Goal: Contribute content: Add original content to the website for others to see

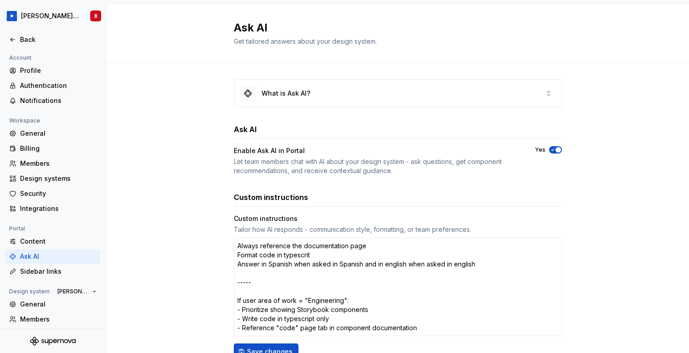
scroll to position [81, 0]
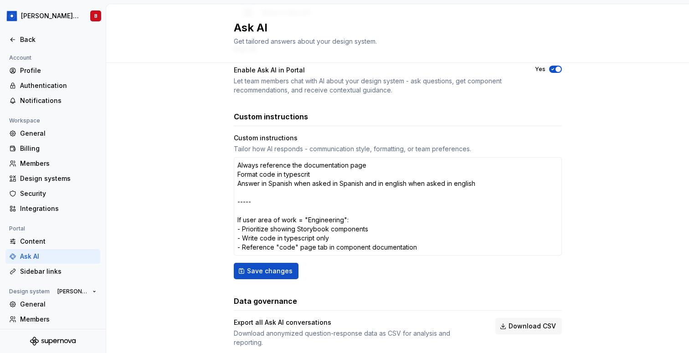
type textarea "*"
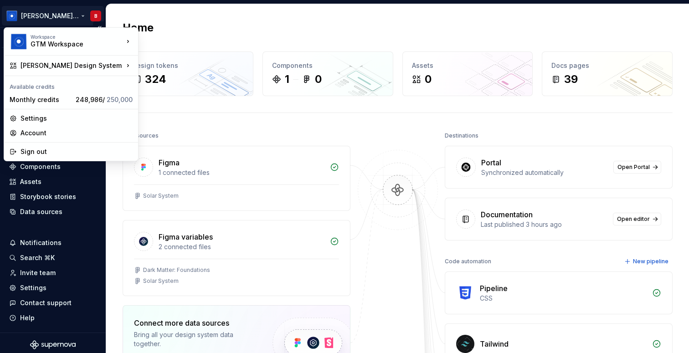
click at [65, 17] on html "Beatriz Design System B Version Current draft Home Documentation Analytics Code…" at bounding box center [344, 176] width 689 height 353
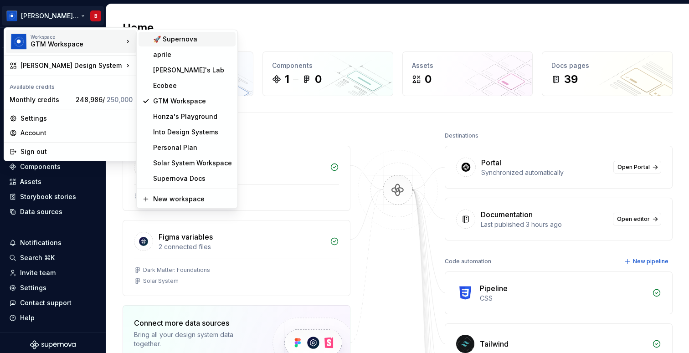
click at [180, 44] on div "🚀 Supernova" at bounding box center [186, 39] width 97 height 15
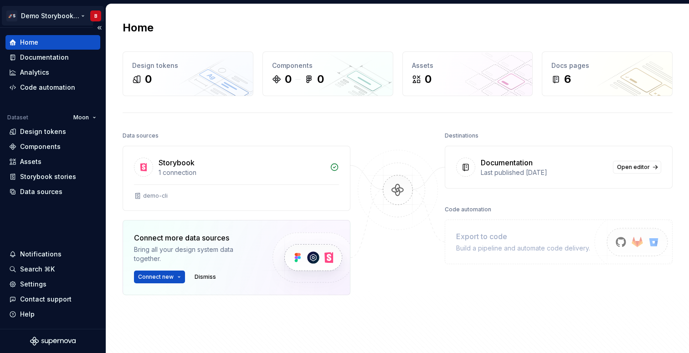
click at [64, 18] on html "🚀S Demo Storybook CLI B Home Documentation Analytics Code automation Dataset Mo…" at bounding box center [344, 176] width 689 height 353
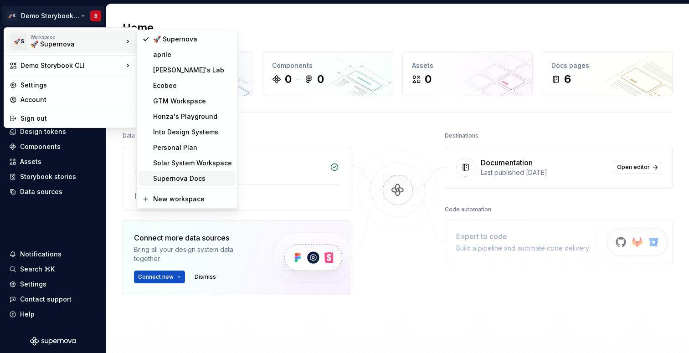
click at [216, 176] on div "Supernova Docs" at bounding box center [192, 178] width 79 height 9
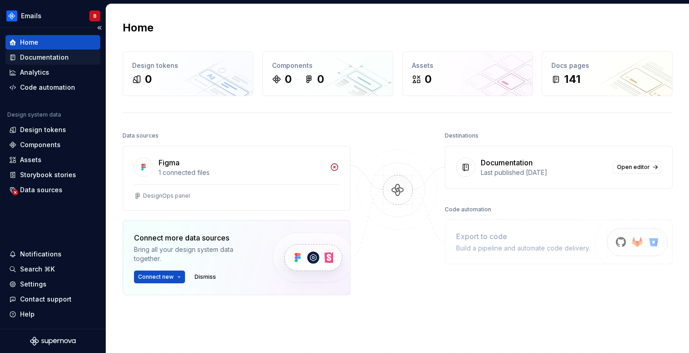
click at [53, 59] on div "Documentation" at bounding box center [44, 57] width 49 height 9
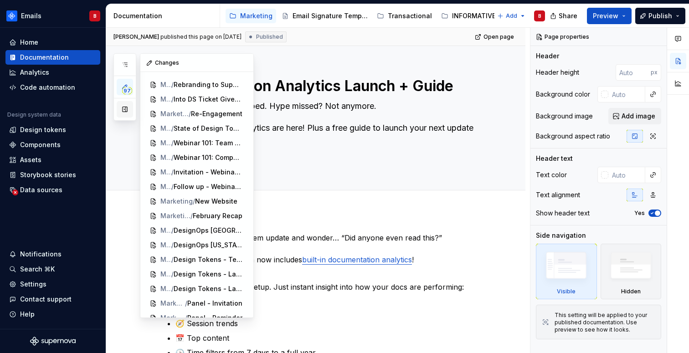
click at [125, 106] on button "button" at bounding box center [125, 109] width 16 height 16
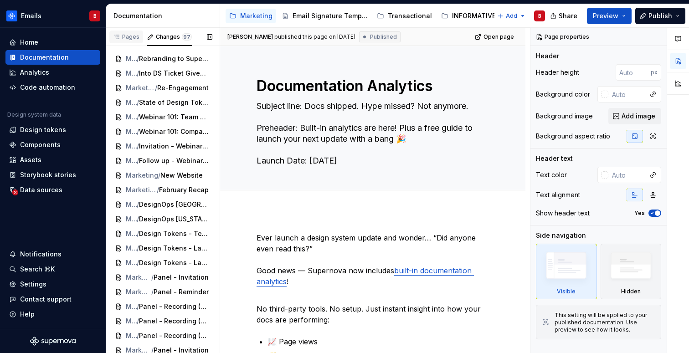
click at [130, 34] on div "Pages" at bounding box center [126, 36] width 26 height 7
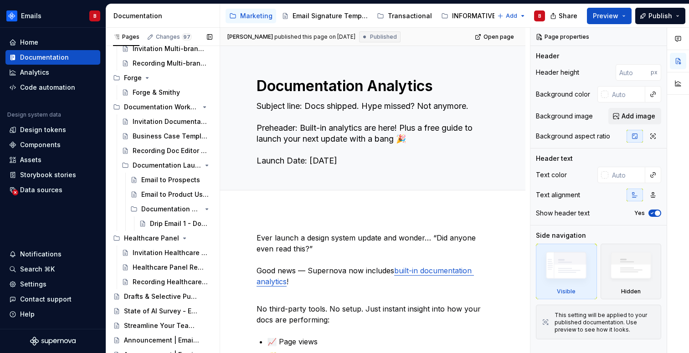
scroll to position [1970, 0]
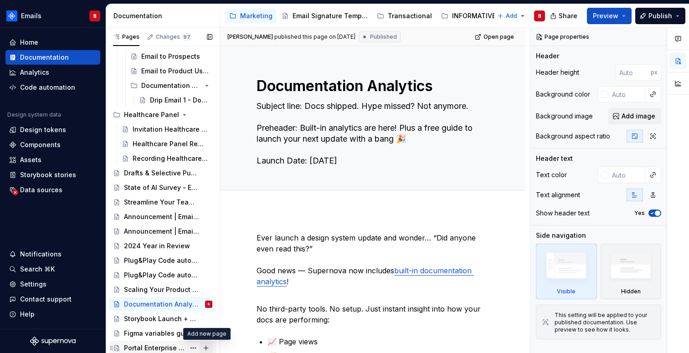
click at [206, 345] on button "Page tree" at bounding box center [205, 348] width 13 height 13
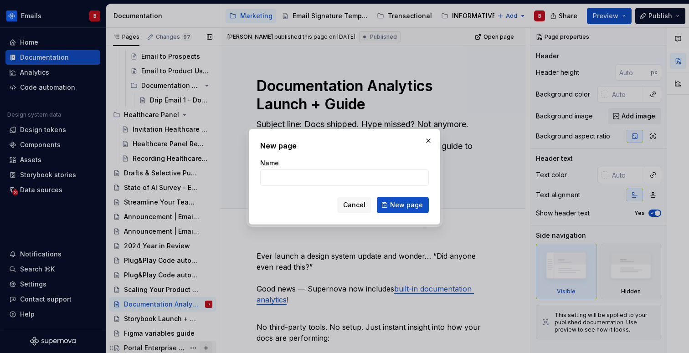
scroll to position [2, 0]
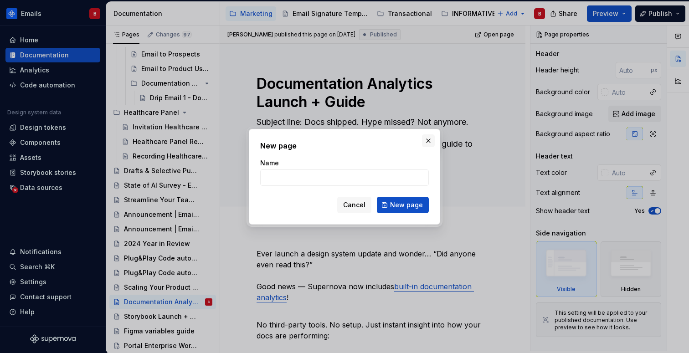
click at [430, 142] on button "button" at bounding box center [428, 140] width 13 height 13
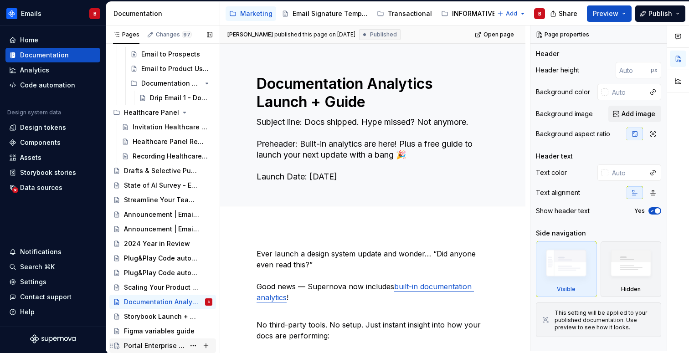
click at [153, 344] on div "Portal Enterprise Workshop" at bounding box center [154, 345] width 61 height 9
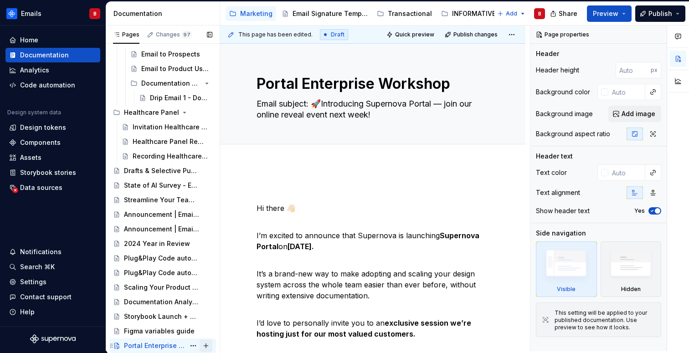
click at [206, 346] on button "Page tree" at bounding box center [205, 345] width 13 height 13
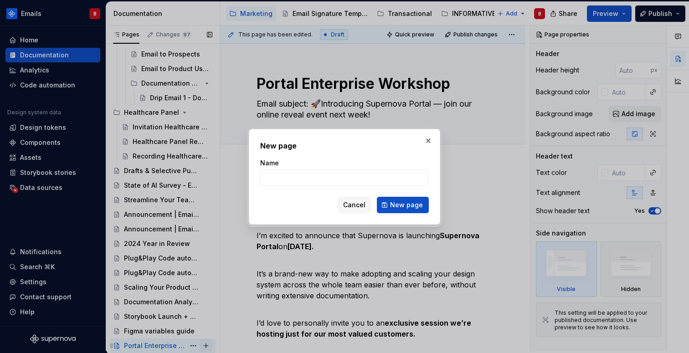
type textarea "*"
click at [281, 175] on input "Plan changes coms" at bounding box center [344, 177] width 169 height 16
click at [311, 175] on input "Plan Changes coms" at bounding box center [344, 177] width 169 height 16
type input "Plan Changes Coms"
click button "New page" at bounding box center [403, 205] width 52 height 16
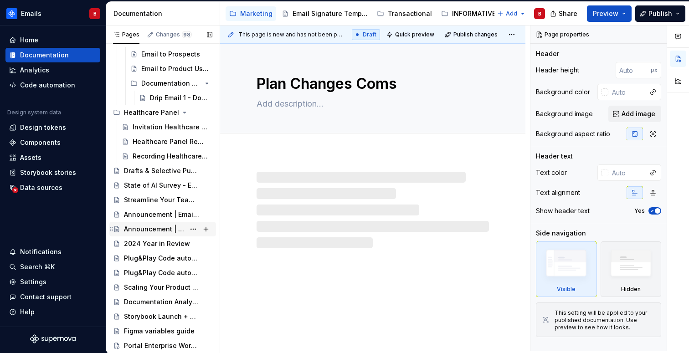
scroll to position [1984, 0]
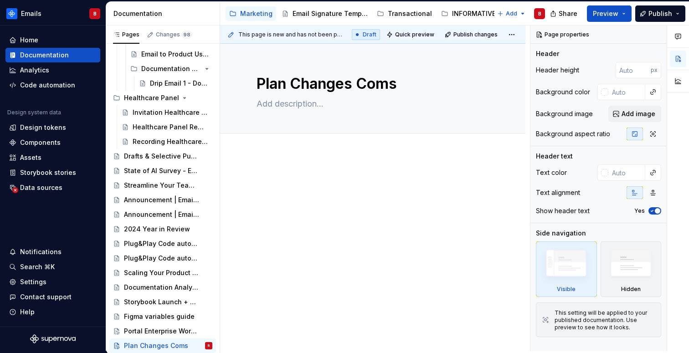
click at [327, 164] on div at bounding box center [372, 240] width 305 height 174
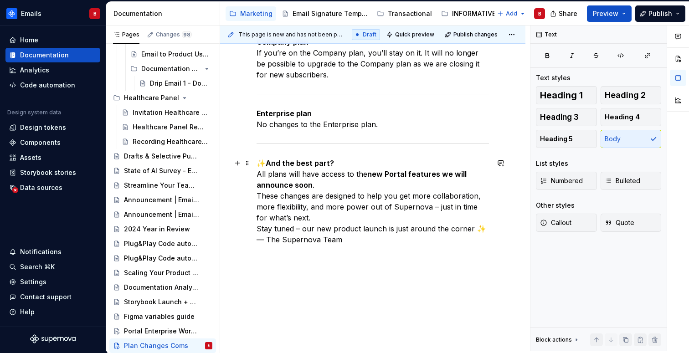
scroll to position [517, 0]
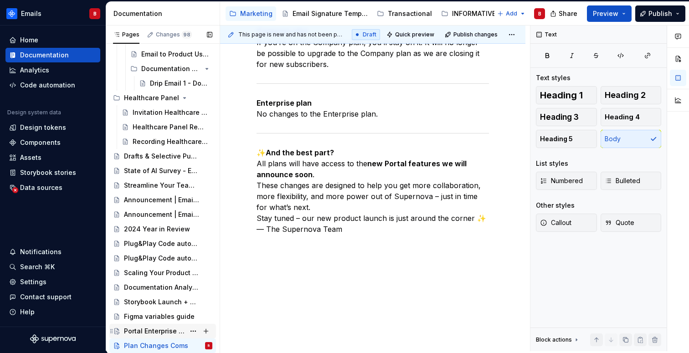
click at [161, 333] on div "Portal Enterprise Workshop" at bounding box center [154, 331] width 61 height 9
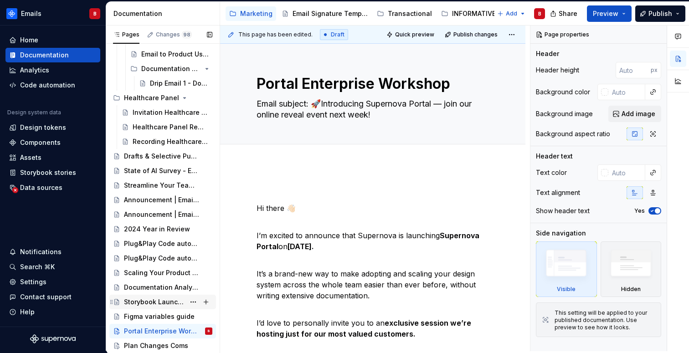
click at [139, 300] on div "Storybook Launch + Guide" at bounding box center [154, 301] width 61 height 9
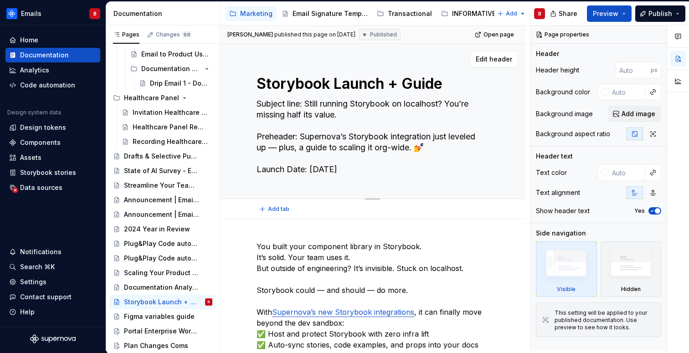
drag, startPoint x: 359, startPoint y: 167, endPoint x: 307, endPoint y: 189, distance: 56.5
click at [307, 189] on div "Storybook Launch + Guide Subject line: Still running Storybook on localhost? Yo…" at bounding box center [372, 121] width 232 height 155
click at [142, 307] on div "Storybook Launch + Guide B" at bounding box center [168, 302] width 88 height 13
click at [140, 348] on div "Plan Changes Coms" at bounding box center [154, 345] width 61 height 9
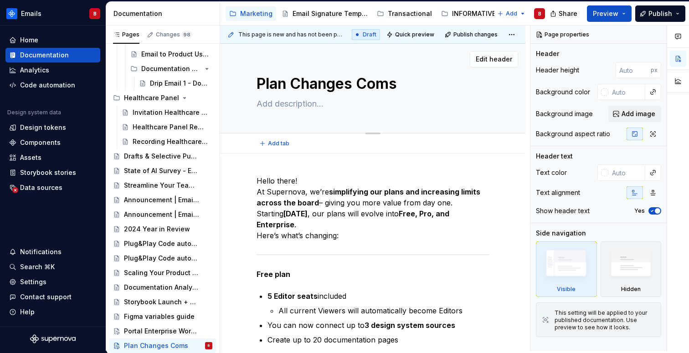
click at [308, 108] on textarea at bounding box center [371, 104] width 232 height 15
paste textarea "Subject line: Still running Storybook on localhost? You’re missing half its val…"
type textarea "*"
type textarea "Subject line: Still running Storybook on localhost? You’re missing half its val…"
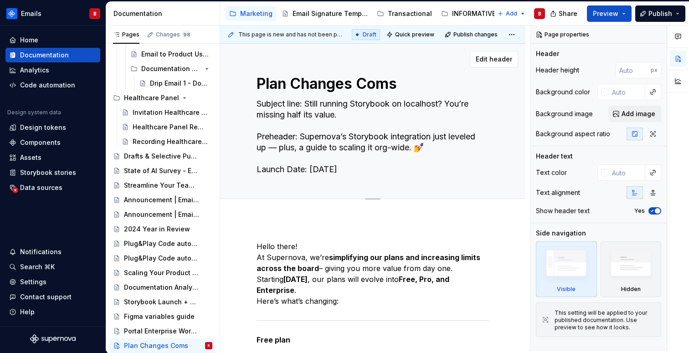
type textarea "*"
type textarea "Subject line: Still running Storybook on localhost? You’re missing half its val…"
click at [306, 103] on textarea "Subject line: Still running Storybook on localhost? You’re missing half its val…" at bounding box center [371, 137] width 232 height 80
drag, startPoint x: 306, startPoint y: 103, endPoint x: 340, endPoint y: 116, distance: 35.9
click at [340, 116] on textarea "Subject line: Still running Storybook on localhost? You’re missing half its val…" at bounding box center [371, 137] width 232 height 80
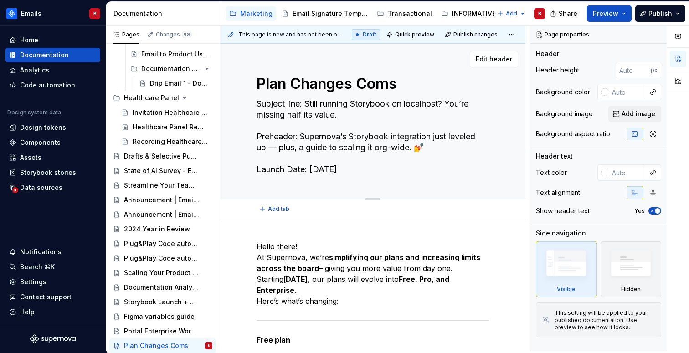
paste textarea "We’re updating our plans to unlock more value for you"
type textarea "*"
type textarea "Subject line: We’re updating our plans to unlock more value for you Preheader: …"
type textarea "*"
type textarea "Subject line: We’re updating our plans to unlock more value for you Preheader: …"
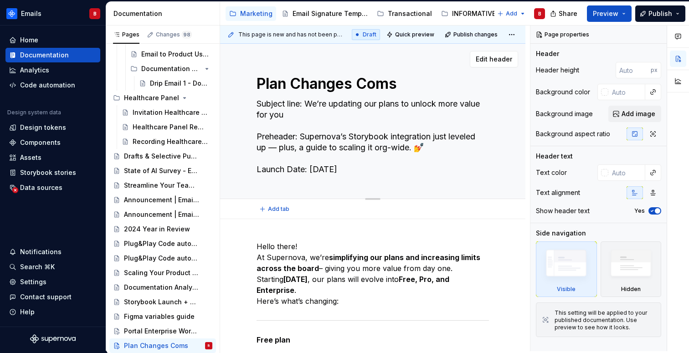
click at [326, 147] on textarea "Subject line: We’re updating our plans to unlock more value for you Preheader: …" at bounding box center [371, 137] width 232 height 80
drag, startPoint x: 302, startPoint y: 136, endPoint x: 471, endPoint y: 146, distance: 169.8
click at [471, 146] on textarea "Subject line: We’re updating our plans to unlock more value for you Preheader: …" at bounding box center [371, 137] width 232 height 80
paste textarea "More collaboration, higher limits, and something big coming soon…"
type textarea "*"
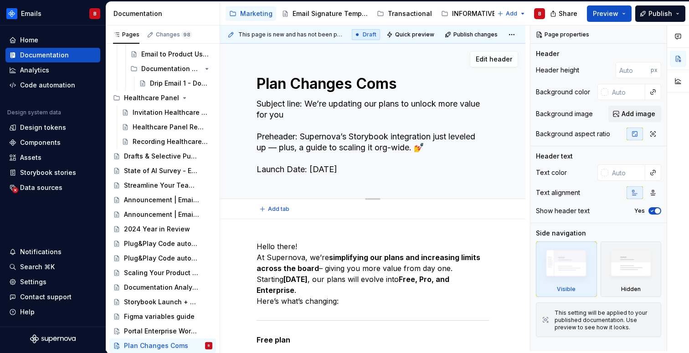
type textarea "Subject line: We’re updating our plans to unlock more value for you Preheader: …"
click at [318, 168] on textarea "Subject line: We’re updating our plans to unlock more value for you Preheader: …" at bounding box center [371, 137] width 232 height 80
type textarea "*"
type textarea "Subject line: We’re updating our plans to unlock more value for you Preheader: …"
type textarea "*"
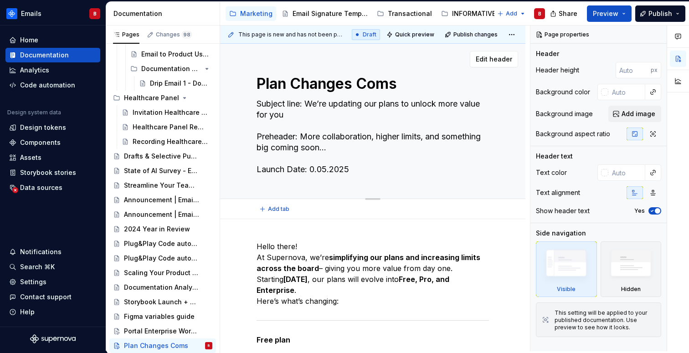
type textarea "Subject line: We’re updating our plans to unlock more value for you Preheader: …"
type textarea "*"
type textarea "Subject line: We’re updating our plans to unlock more value for you Preheader: …"
type textarea "*"
type textarea "Subject line: We’re updating our plans to unlock more value for you Preheader: …"
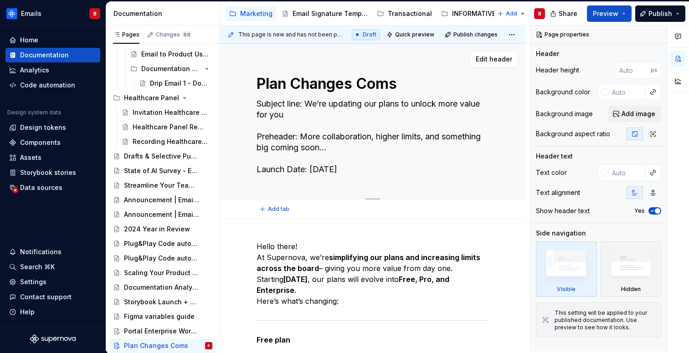
click at [330, 170] on textarea "Subject line: We’re updating our plans to unlock more value for you Preheader: …" at bounding box center [371, 137] width 232 height 80
type textarea "*"
type textarea "Subject line: We’re updating our plans to unlock more value for you Preheader: …"
type textarea "*"
type textarea "Subject line: We’re updating our plans to unlock more value for you Preheader: …"
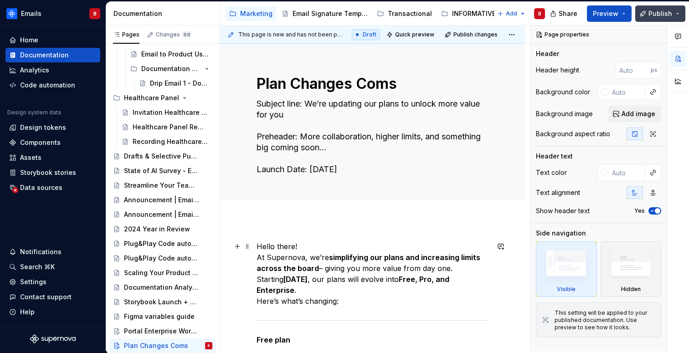
type textarea "*"
type textarea "Subject line: We’re updating our plans to unlock more value for you Preheader: …"
click at [669, 11] on span "Publish" at bounding box center [660, 13] width 24 height 9
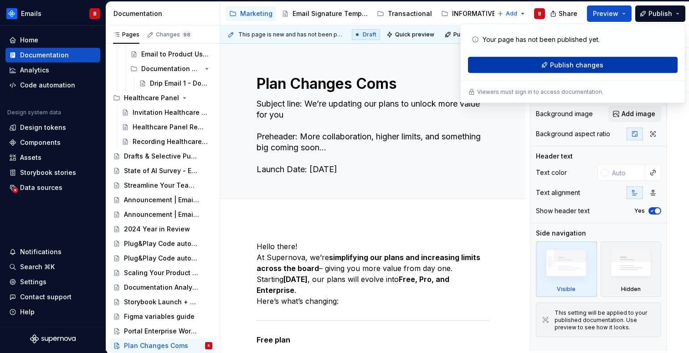
click at [603, 68] on button "Publish changes" at bounding box center [573, 65] width 210 height 16
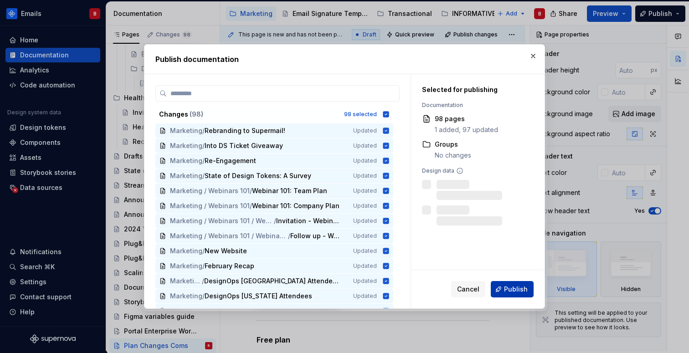
click at [506, 286] on span "Publish" at bounding box center [516, 289] width 24 height 9
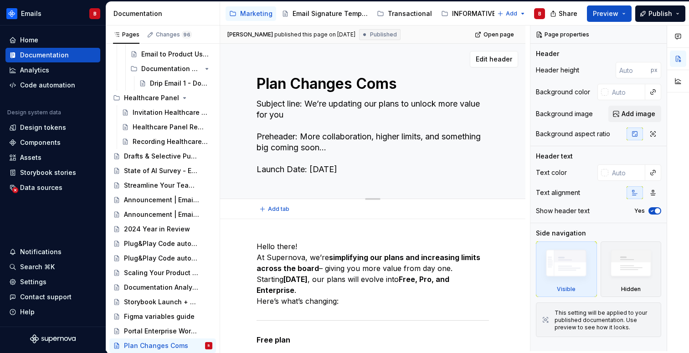
click at [308, 106] on textarea "Subject line: We’re updating our plans to unlock more value for you Preheader: …" at bounding box center [371, 137] width 232 height 80
click at [308, 104] on textarea "Subject line: We’re updating our plans to unlock more value for you Preheader: …" at bounding box center [371, 137] width 232 height 80
drag, startPoint x: 307, startPoint y: 102, endPoint x: 307, endPoint y: 114, distance: 11.4
click at [307, 114] on textarea "Subject line: We’re updating our plans to unlock more value for you Preheader: …" at bounding box center [371, 137] width 232 height 80
click at [304, 134] on textarea "Subject line: We’re updating our plans to unlock more value for you Preheader: …" at bounding box center [371, 137] width 232 height 80
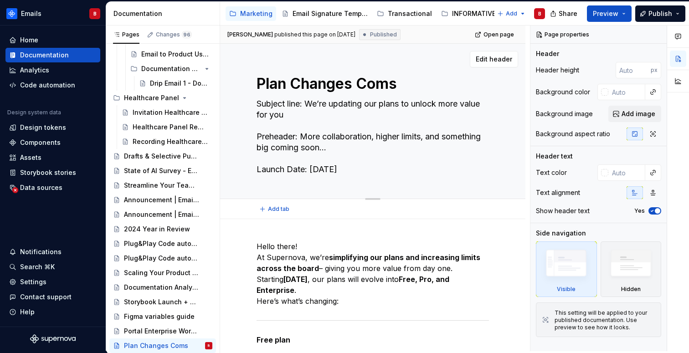
drag, startPoint x: 302, startPoint y: 138, endPoint x: 327, endPoint y: 146, distance: 25.9
click at [327, 146] on textarea "Subject line: We’re updating our plans to unlock more value for you Preheader: …" at bounding box center [371, 137] width 232 height 80
click at [680, 14] on button "Publish" at bounding box center [660, 13] width 50 height 16
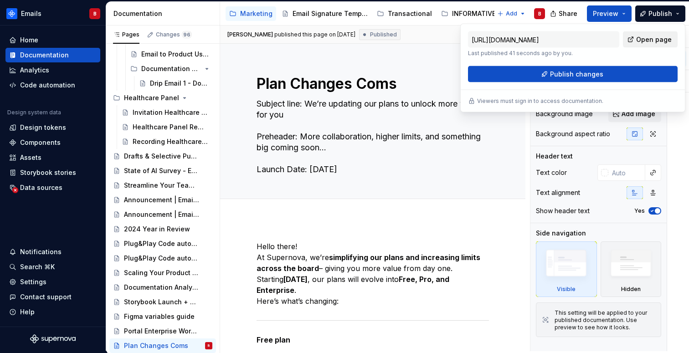
click at [661, 36] on span "Open page" at bounding box center [654, 39] width 36 height 9
click at [281, 247] on p "Hello there! At Supernova, we’re simplifying our plans and increasing limits ac…" at bounding box center [372, 274] width 232 height 66
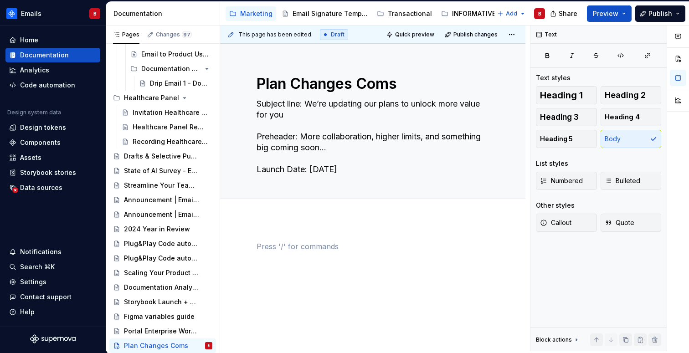
type textarea "*"
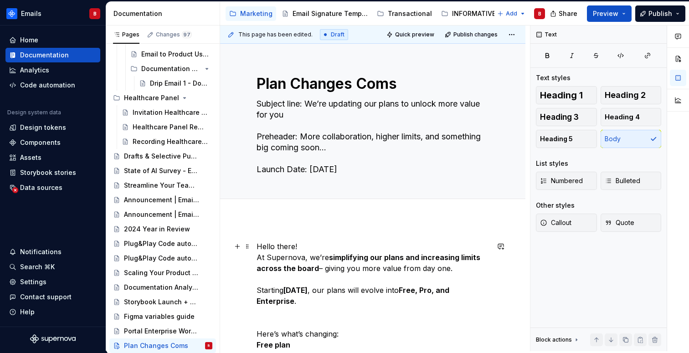
click at [257, 245] on p "Hello there! At Supernova, we’re simplifying our plans and increasing limits ac…" at bounding box center [372, 295] width 232 height 109
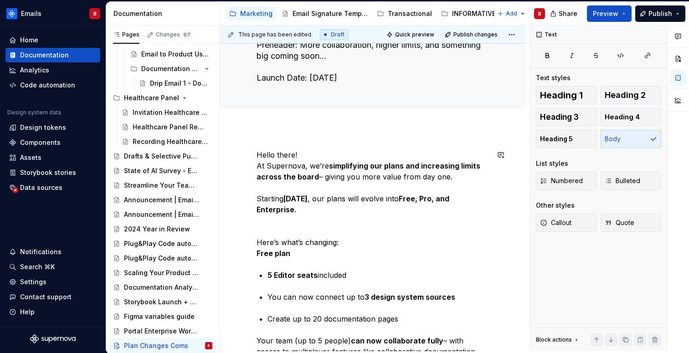
scroll to position [94, 0]
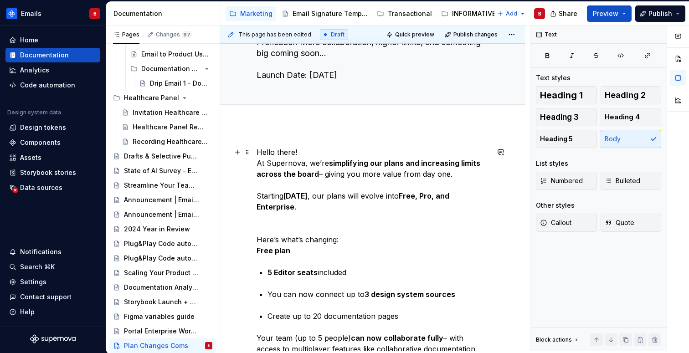
click at [265, 225] on p "Hello there! At Supernova, we’re simplifying our plans and increasing limits ac…" at bounding box center [372, 201] width 232 height 109
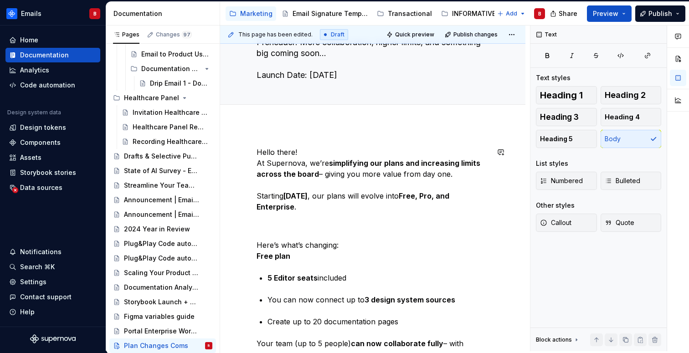
click at [235, 153] on button "button" at bounding box center [237, 152] width 13 height 13
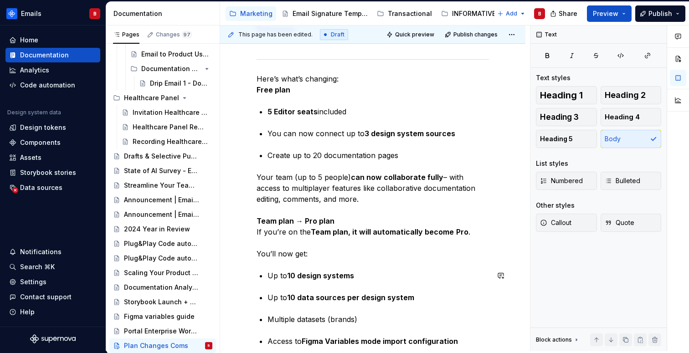
scroll to position [272, 0]
drag, startPoint x: 256, startPoint y: 218, endPoint x: 263, endPoint y: 248, distance: 30.6
click at [256, 218] on div "Hello there! At Supernova, we’re simplifying our plans and increasing limits ac…" at bounding box center [372, 320] width 305 height 746
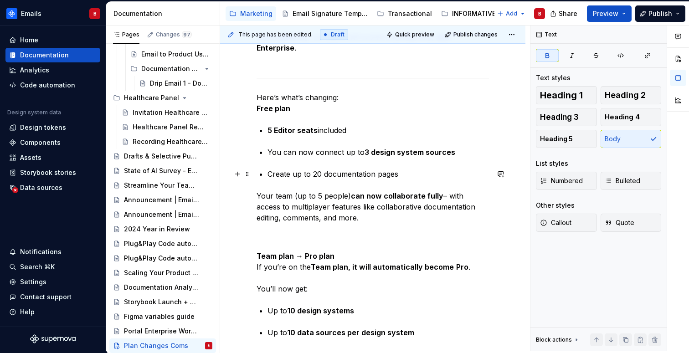
scroll to position [240, 0]
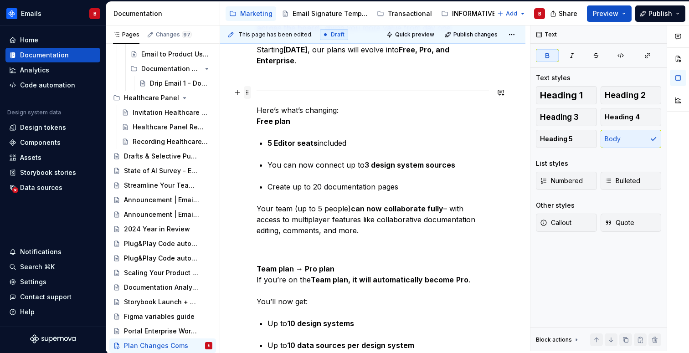
click at [248, 91] on span at bounding box center [247, 92] width 7 height 13
click at [272, 249] on p "Your team (up to 5 people) can now collaborate fully – with access to multiplay…" at bounding box center [372, 230] width 232 height 55
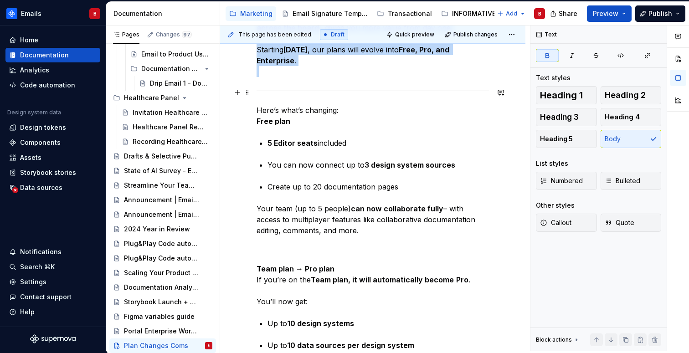
click at [261, 91] on div at bounding box center [372, 91] width 232 height 6
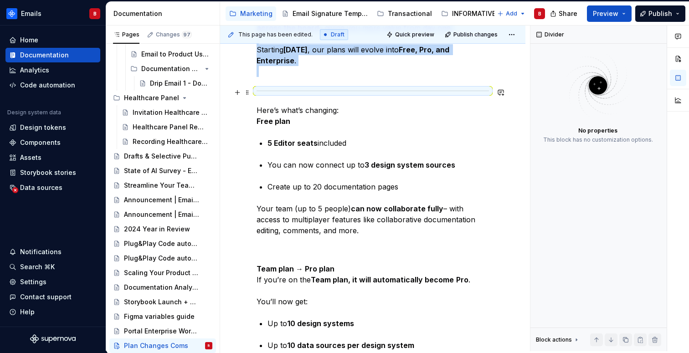
copy p "Hello there! At Supernova, we’re simplifying our plans and increasing limits ac…"
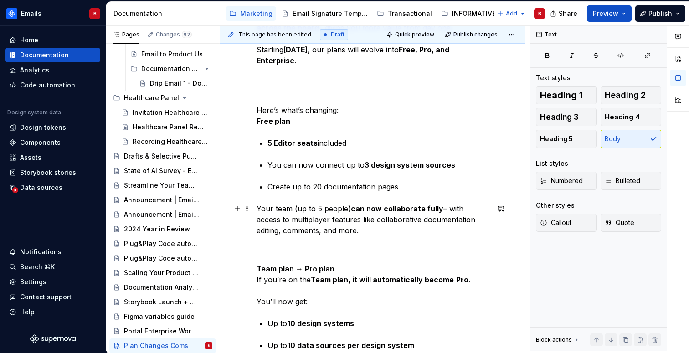
click at [274, 249] on p "Your team (up to 5 people) can now collaborate fully – with access to multiplay…" at bounding box center [372, 230] width 232 height 55
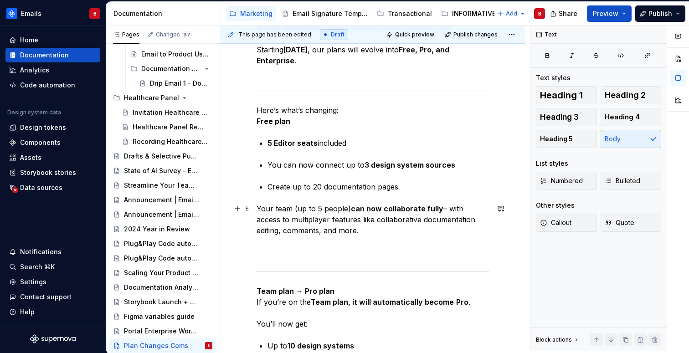
click at [262, 257] on p "Your team (up to 5 people) can now collaborate fully – with access to multiplay…" at bounding box center [372, 230] width 232 height 55
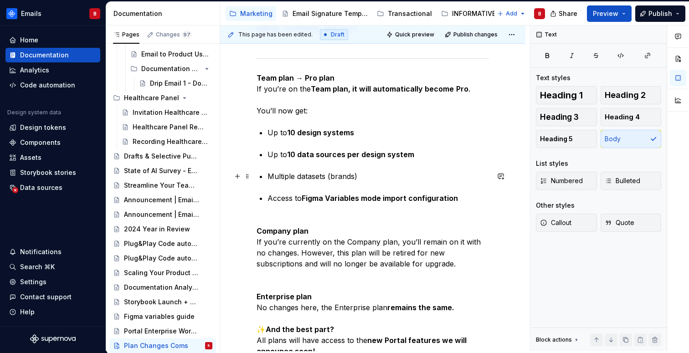
scroll to position [446, 0]
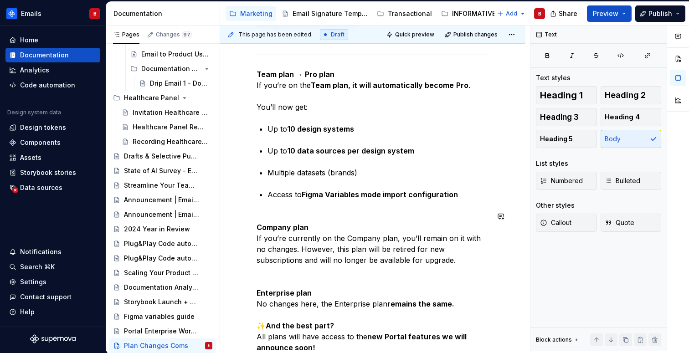
click at [268, 210] on div "Hello there! At Supernova, we’re simplifying our plans and increasing limits ac…" at bounding box center [372, 112] width 232 height 635
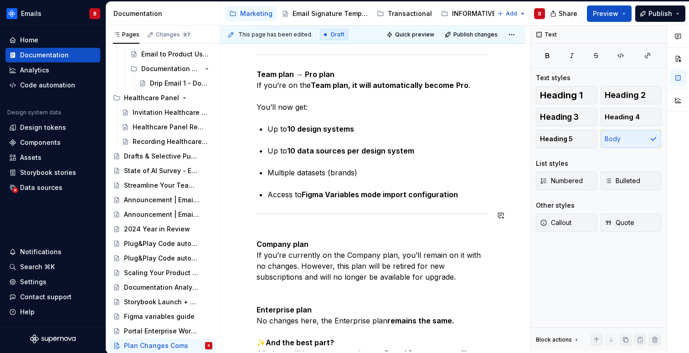
click at [265, 226] on div "Hello there! At Supernova, we’re simplifying our plans and increasing limits ac…" at bounding box center [372, 121] width 232 height 652
click at [256, 247] on strong "Company plan" at bounding box center [282, 244] width 52 height 9
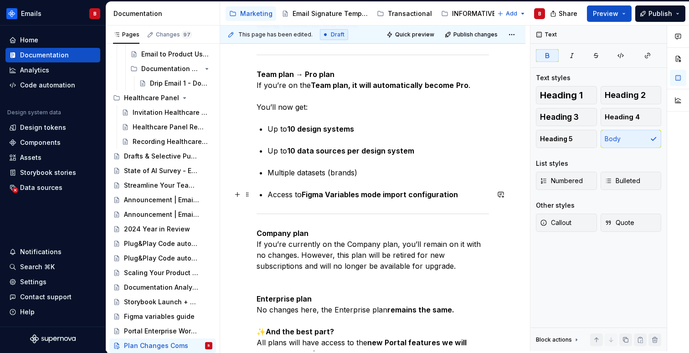
click at [488, 199] on p "Access to Figma Variables mode import configuration" at bounding box center [377, 194] width 221 height 11
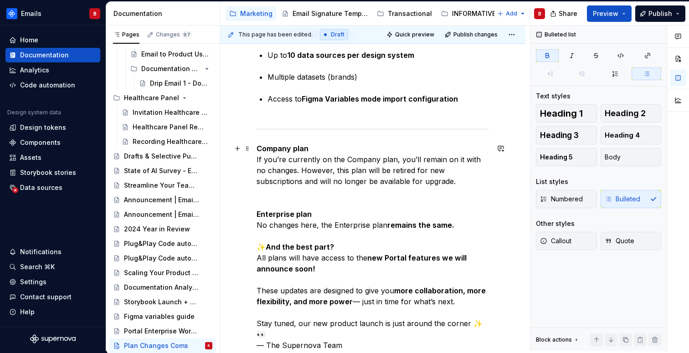
scroll to position [555, 0]
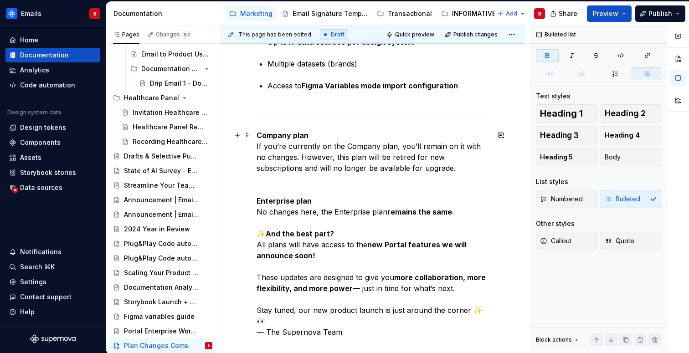
click at [425, 171] on p "Company plan If you’re currently on the Company plan, you’ll remain on it with …" at bounding box center [372, 234] width 232 height 208
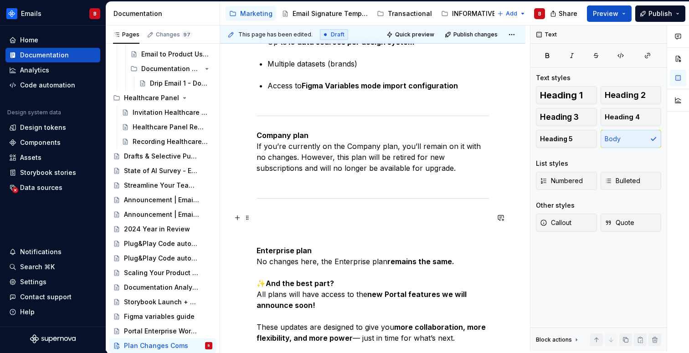
click at [254, 252] on div "Hello there! At Supernova, we’re simplifying our plans and increasing limits ac…" at bounding box center [372, 84] width 305 height 840
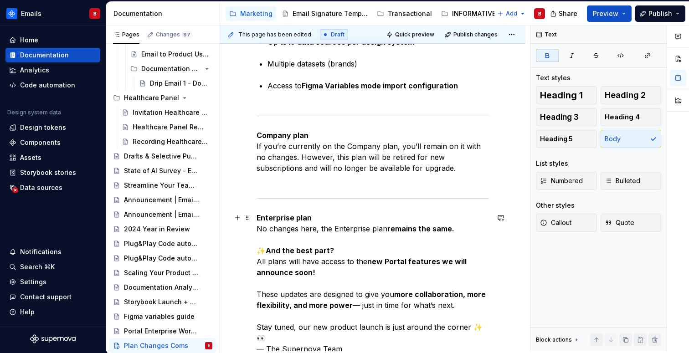
click at [259, 247] on p "Enterprise plan No changes here, the Enterprise plan remains the same. ✨ And th…" at bounding box center [372, 283] width 232 height 142
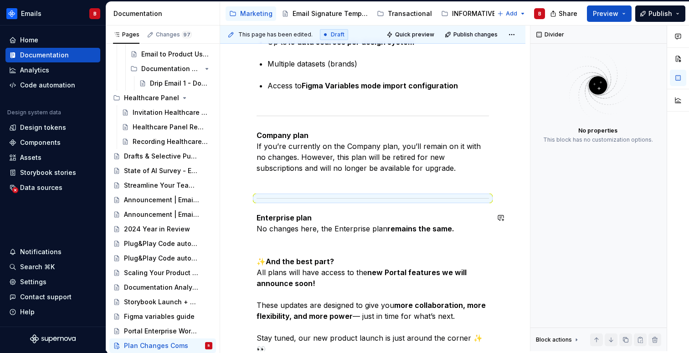
scroll to position [558, 0]
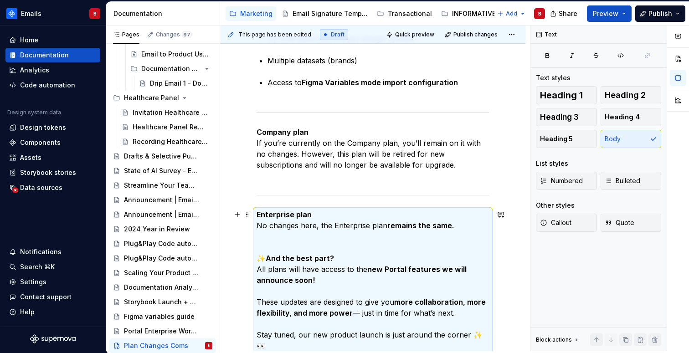
click at [275, 244] on p "Enterprise plan No changes here, the Enterprise plan remains the same. ✨ And th…" at bounding box center [372, 285] width 232 height 153
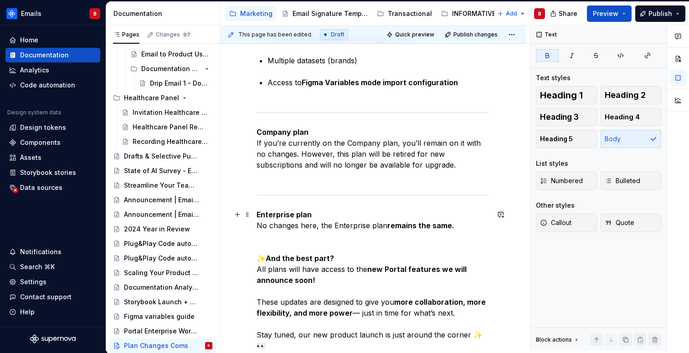
click at [268, 245] on p "Enterprise plan No changes here, the Enterprise plan remains the same. ✨ And th…" at bounding box center [372, 285] width 232 height 153
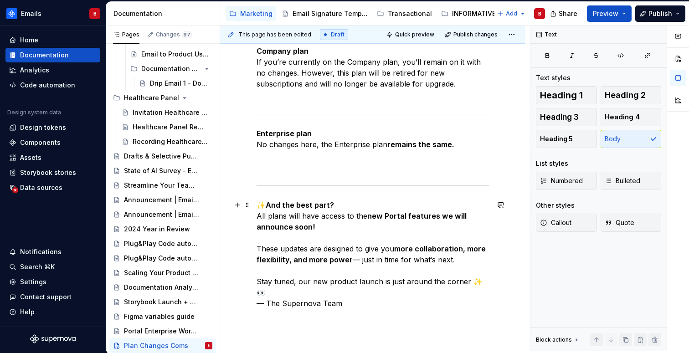
scroll to position [640, 0]
click at [256, 216] on p "✨ And the best part? All plans will have access to the new Portal features we w…" at bounding box center [372, 253] width 232 height 109
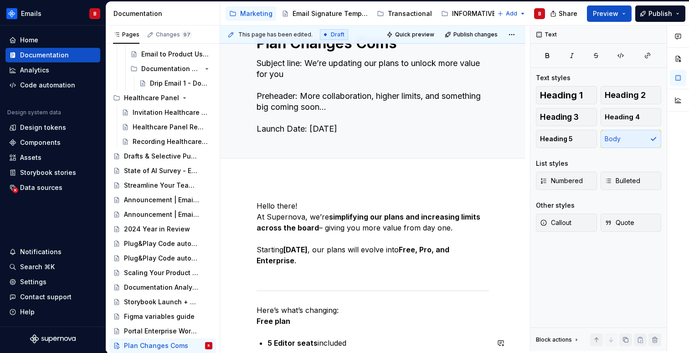
scroll to position [0, 0]
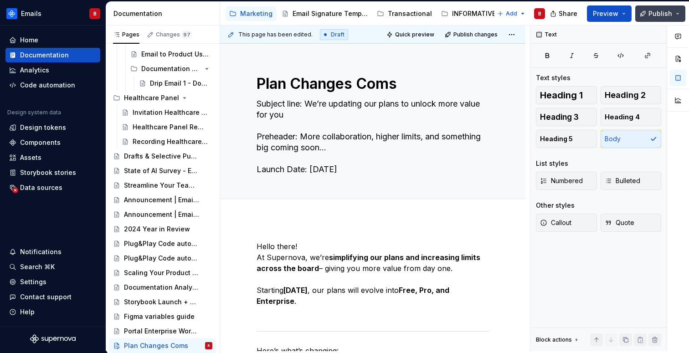
click at [654, 11] on span "Publish" at bounding box center [660, 13] width 24 height 9
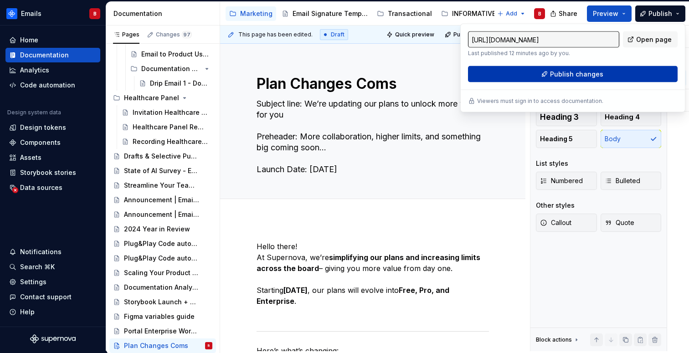
click at [598, 72] on span "Publish changes" at bounding box center [576, 74] width 53 height 9
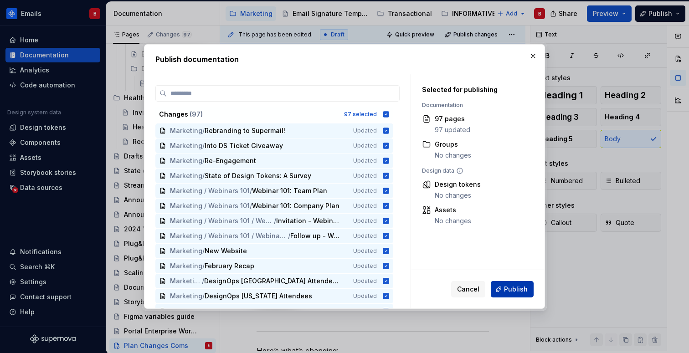
click at [521, 288] on span "Publish" at bounding box center [516, 289] width 24 height 9
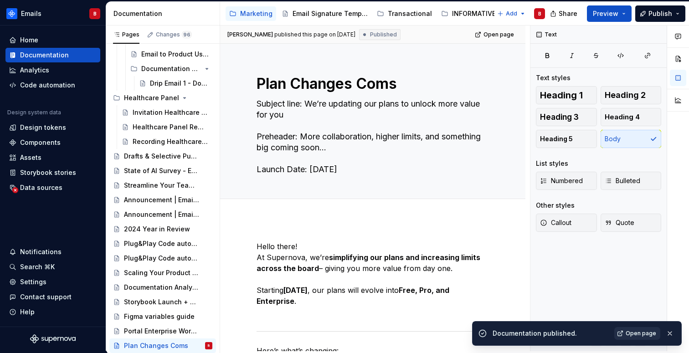
click at [632, 330] on span "Open page" at bounding box center [640, 333] width 31 height 7
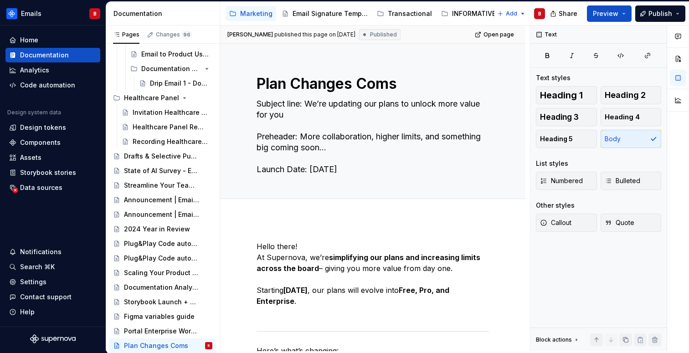
type textarea "*"
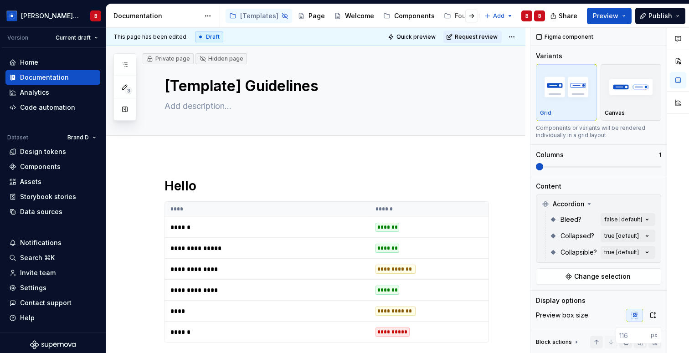
scroll to position [6010, 0]
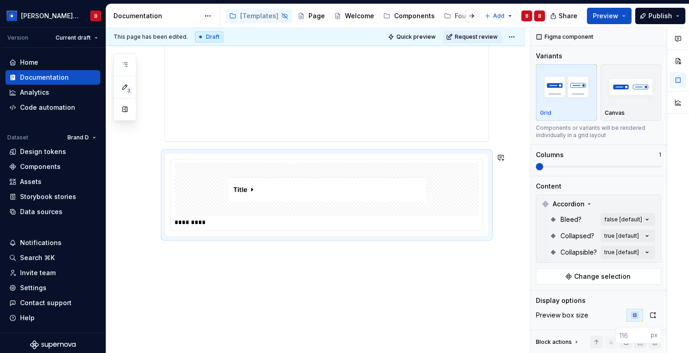
type textarea "*"
